Goal: Navigation & Orientation: Find specific page/section

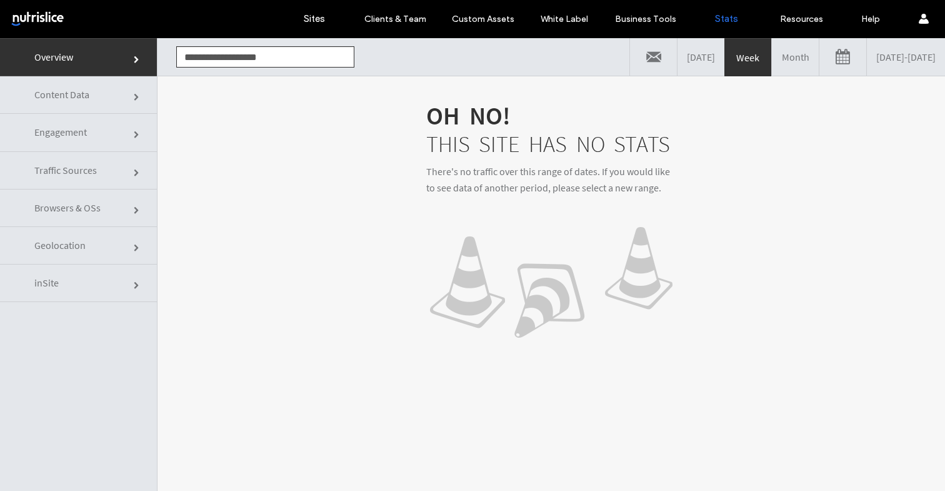
click at [106, 95] on link "Content Data" at bounding box center [78, 95] width 157 height 38
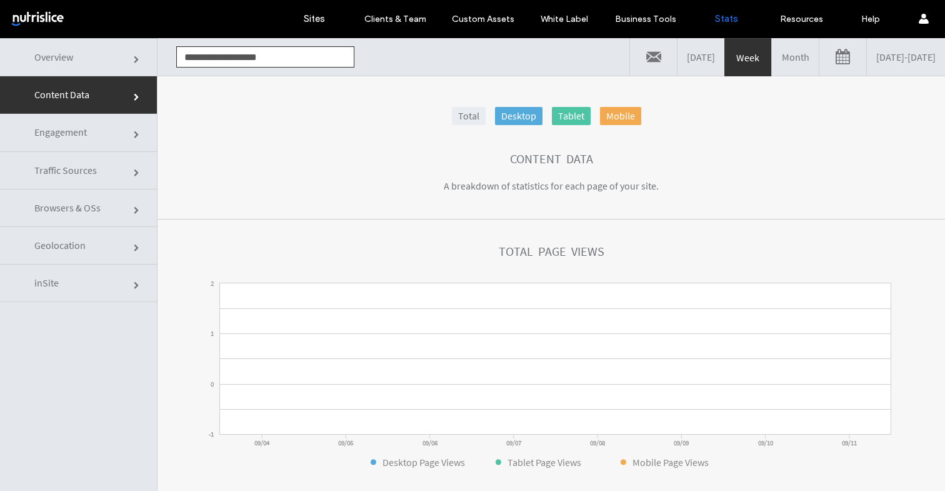
click at [94, 129] on link "Engagement" at bounding box center [78, 133] width 157 height 38
